Goal: Find specific page/section: Find specific page/section

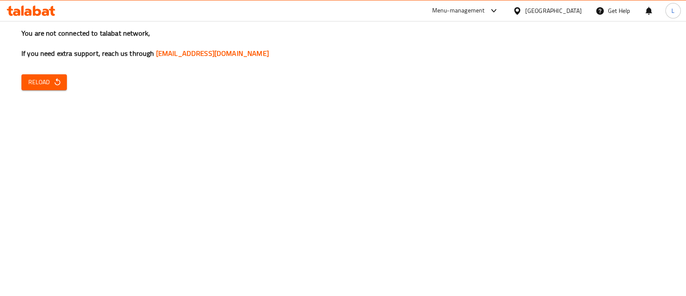
click at [43, 78] on span "Reload" at bounding box center [44, 82] width 32 height 11
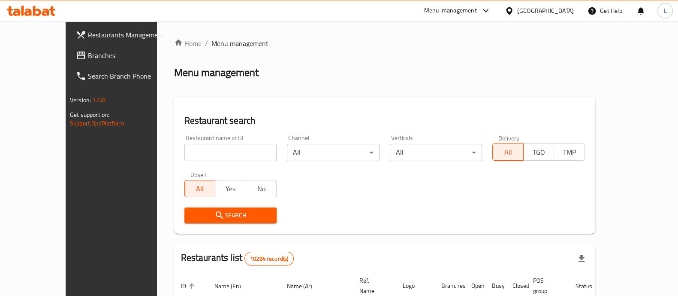
click at [228, 155] on input "search" at bounding box center [230, 152] width 93 height 17
type input "shark"
click at [202, 215] on span "Search" at bounding box center [230, 215] width 79 height 11
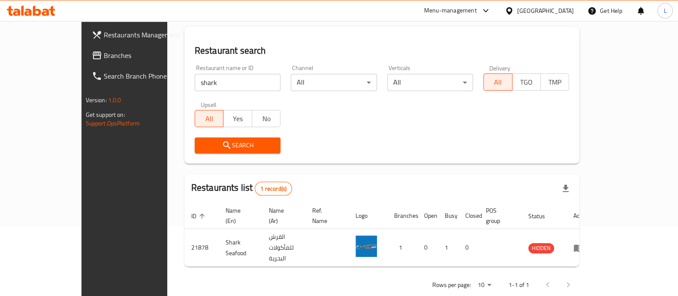
scroll to position [66, 0]
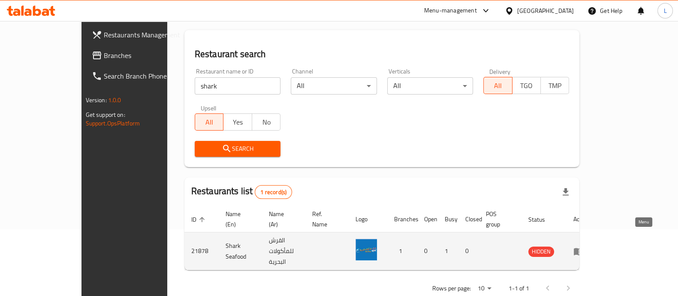
click at [589, 246] on link "enhanced table" at bounding box center [581, 251] width 16 height 10
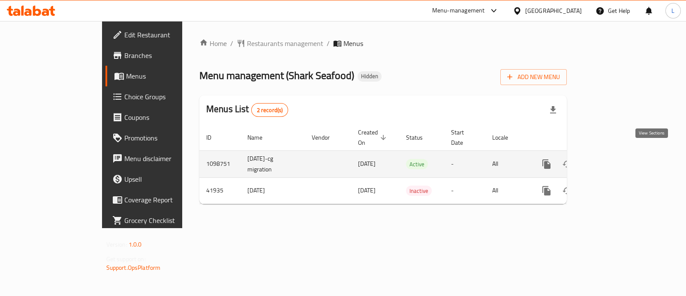
click at [614, 159] on icon "enhanced table" at bounding box center [608, 164] width 10 height 10
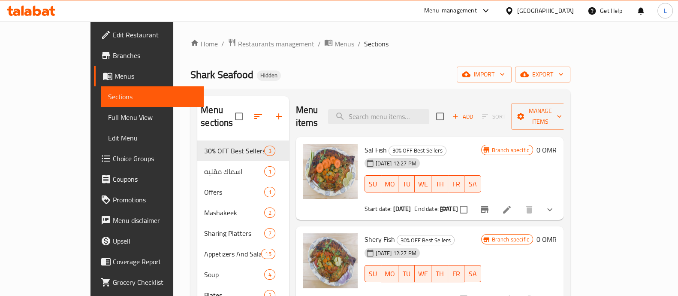
click at [238, 43] on span "Restaurants management" at bounding box center [276, 44] width 76 height 10
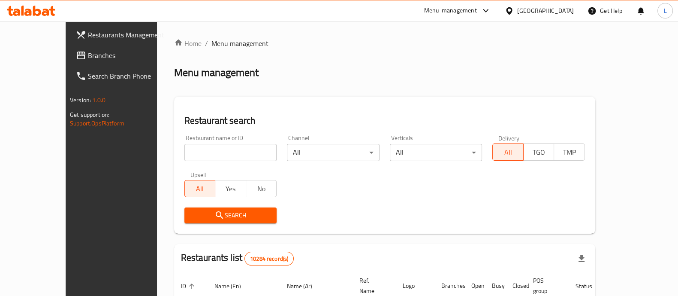
click at [194, 150] on input "search" at bounding box center [230, 152] width 93 height 17
type input "shark"
click button "Search" at bounding box center [230, 215] width 93 height 16
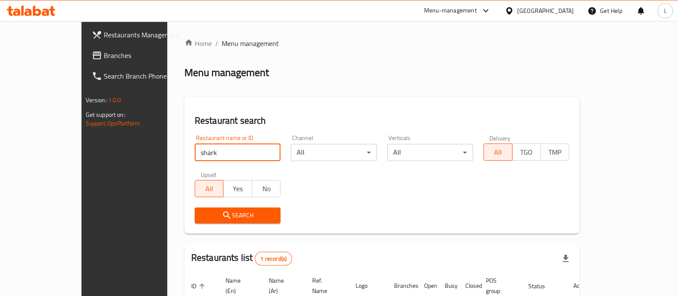
scroll to position [70, 0]
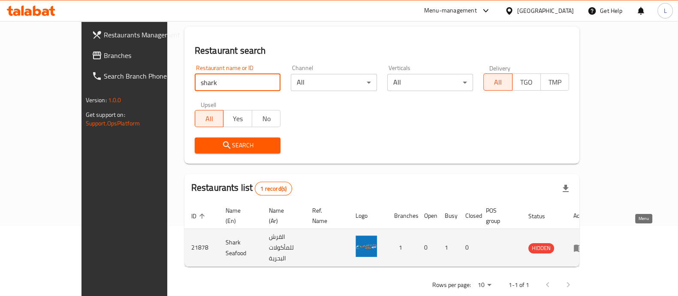
click at [583, 244] on icon "enhanced table" at bounding box center [578, 247] width 9 height 7
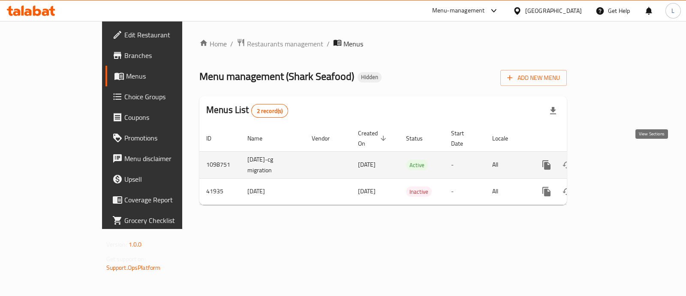
click at [612, 161] on icon "enhanced table" at bounding box center [609, 165] width 8 height 8
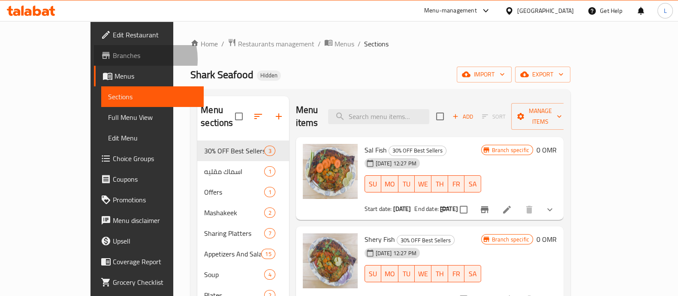
click at [113, 59] on span "Branches" at bounding box center [155, 55] width 84 height 10
